Goal: Navigation & Orientation: Find specific page/section

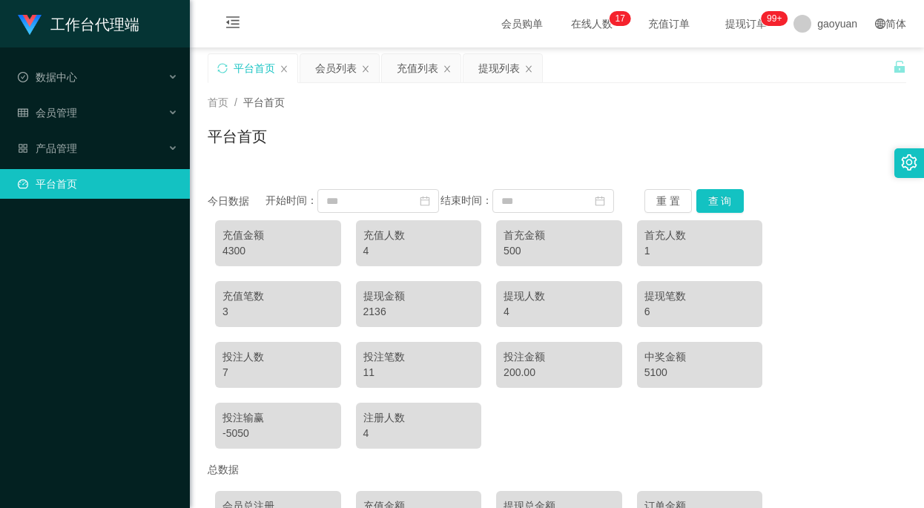
click at [549, 162] on div "首页 / 平台首页 / 平台首页" at bounding box center [557, 127] width 734 height 88
click at [565, 104] on div "首页 / 平台首页 /" at bounding box center [557, 103] width 698 height 16
click at [589, 135] on div "平台首页" at bounding box center [557, 142] width 698 height 34
